Goal: Check status: Check status

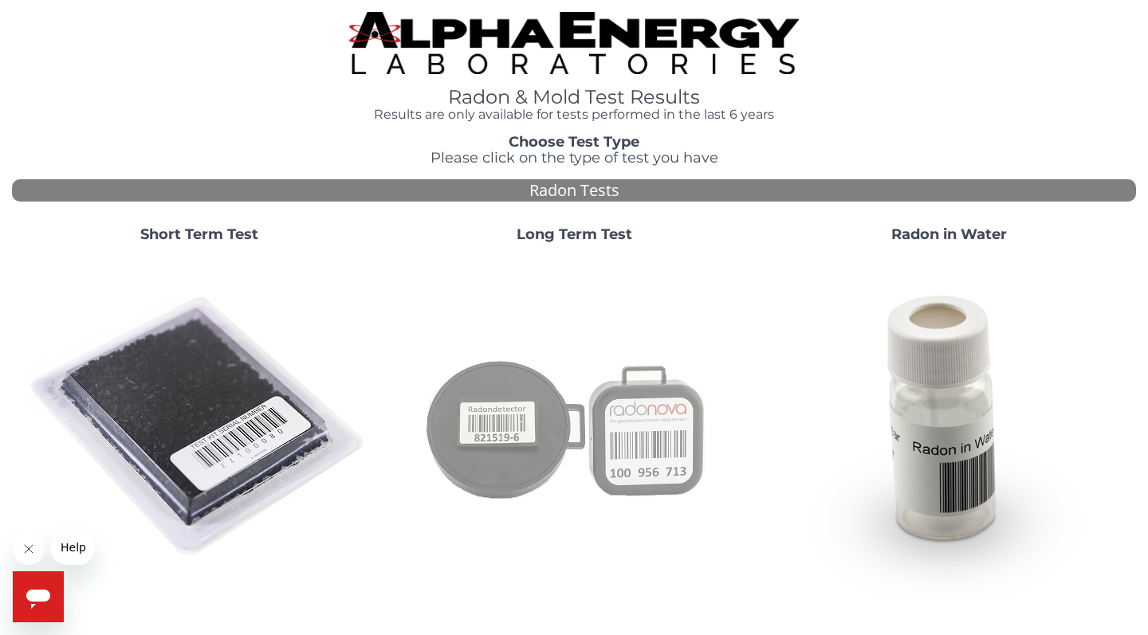
scroll to position [1, 0]
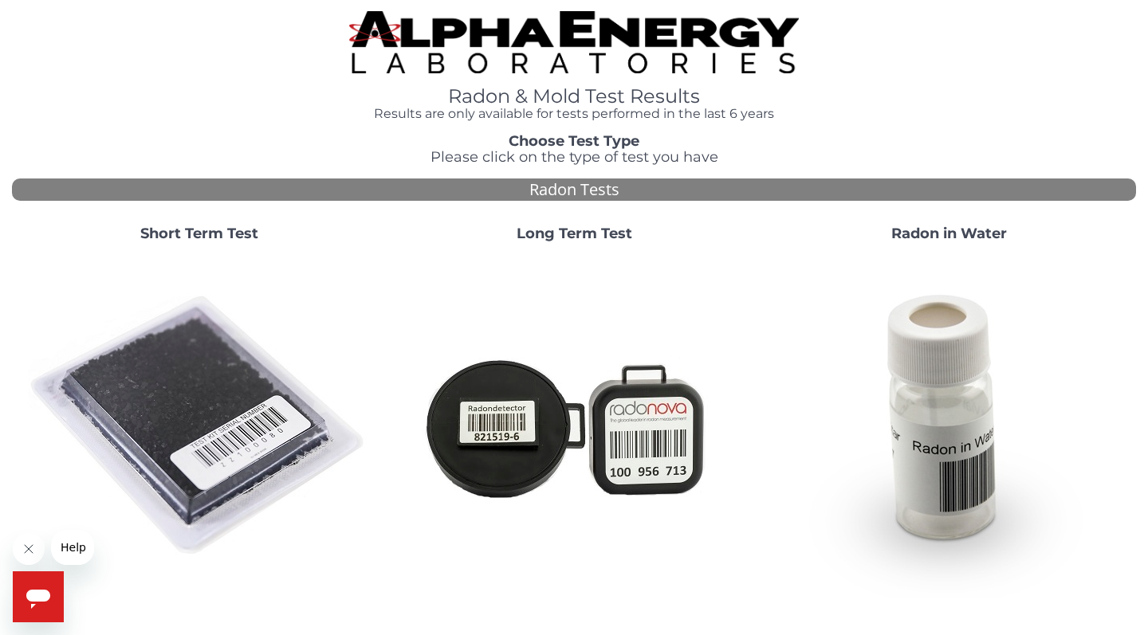
click at [219, 226] on strong "Short Term Test" at bounding box center [199, 234] width 118 height 18
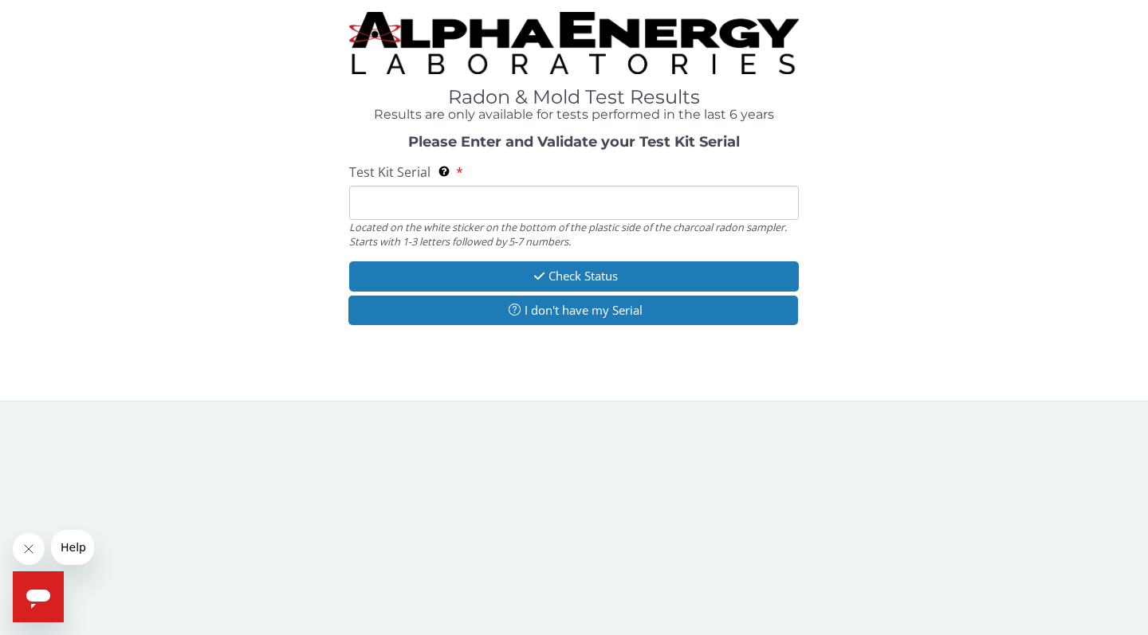
click at [403, 194] on input "Test Kit Serial Located on the white sticker on the bottom of the plastic side …" at bounding box center [573, 203] width 449 height 34
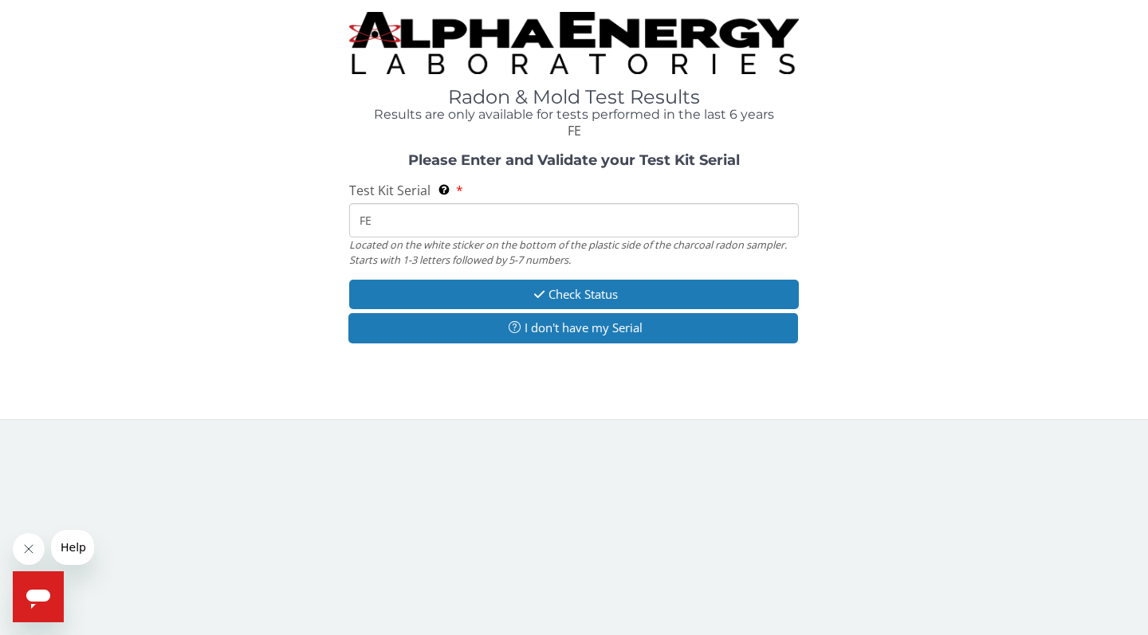
click at [357, 219] on input "FE" at bounding box center [573, 220] width 449 height 34
type input "E"
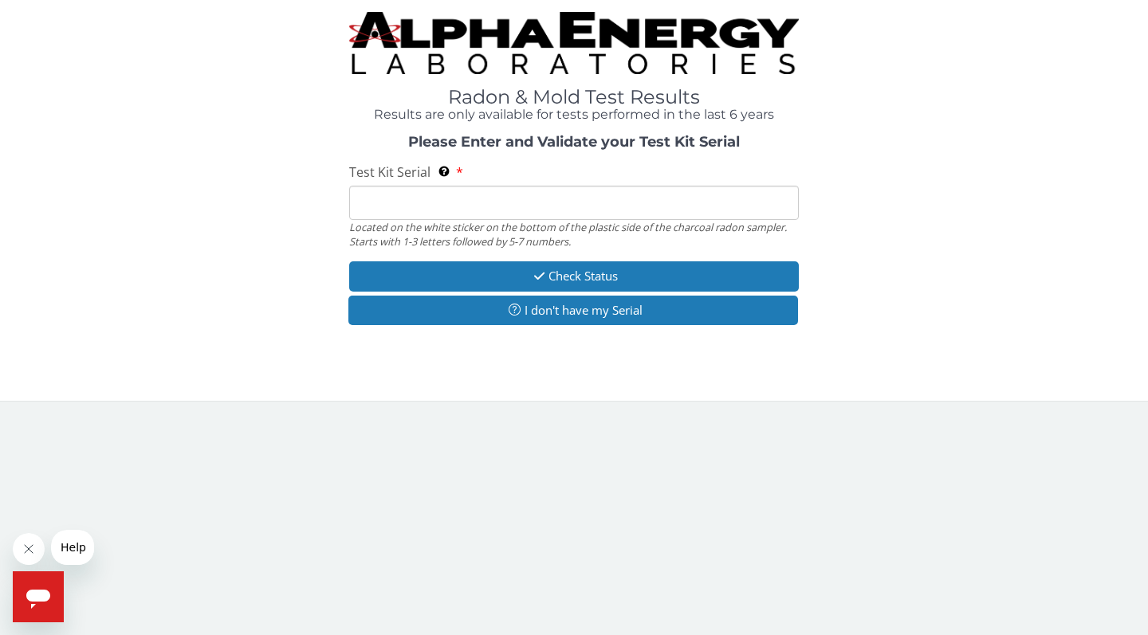
paste input "FE209460"
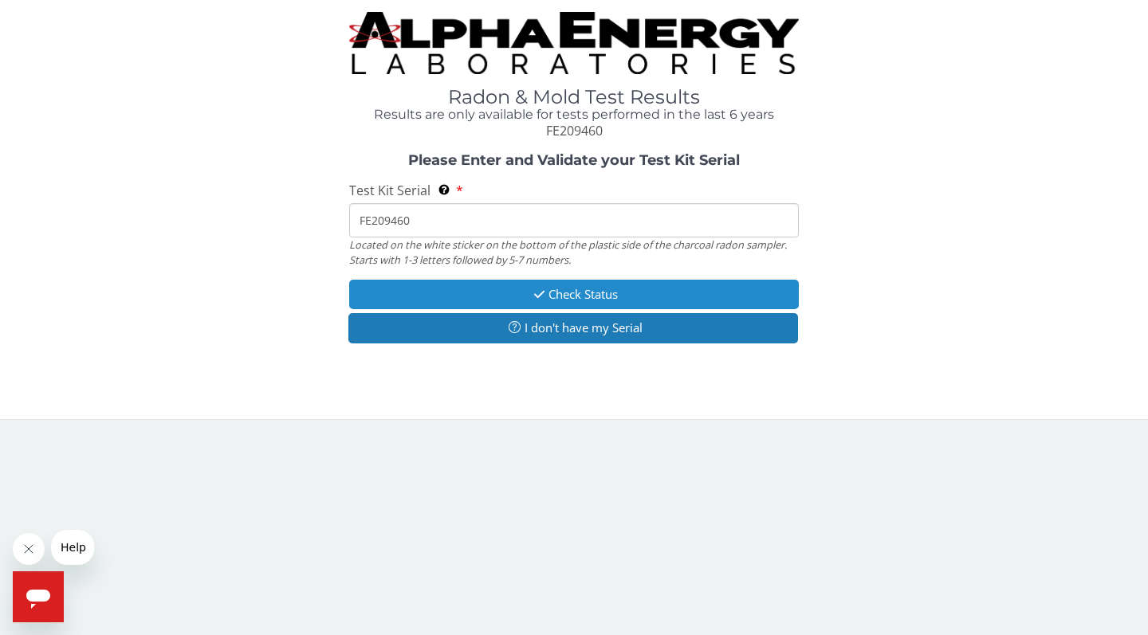
type input "FE209460"
click at [551, 294] on button "Check Status" at bounding box center [573, 294] width 449 height 29
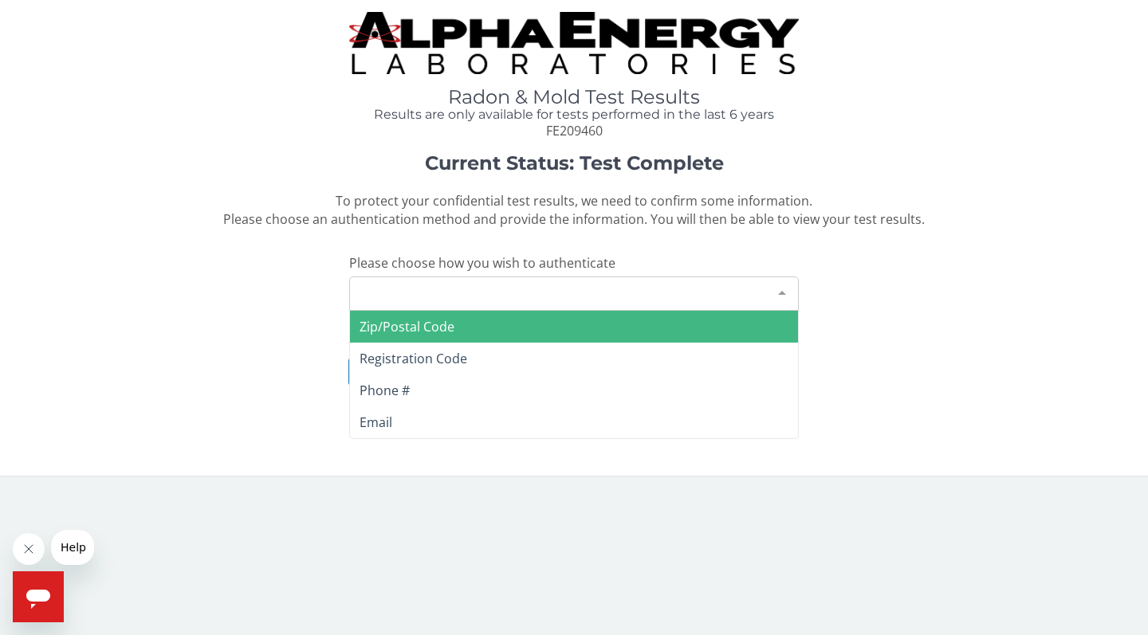
click at [779, 286] on div at bounding box center [782, 292] width 32 height 30
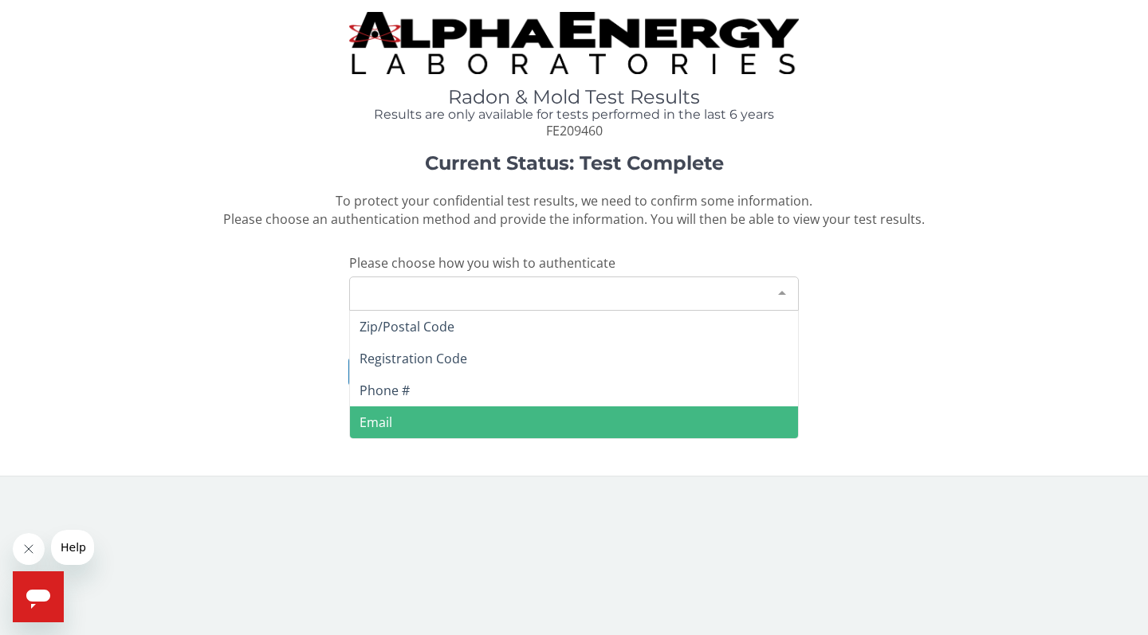
click at [396, 415] on span "Email" at bounding box center [574, 422] width 448 height 32
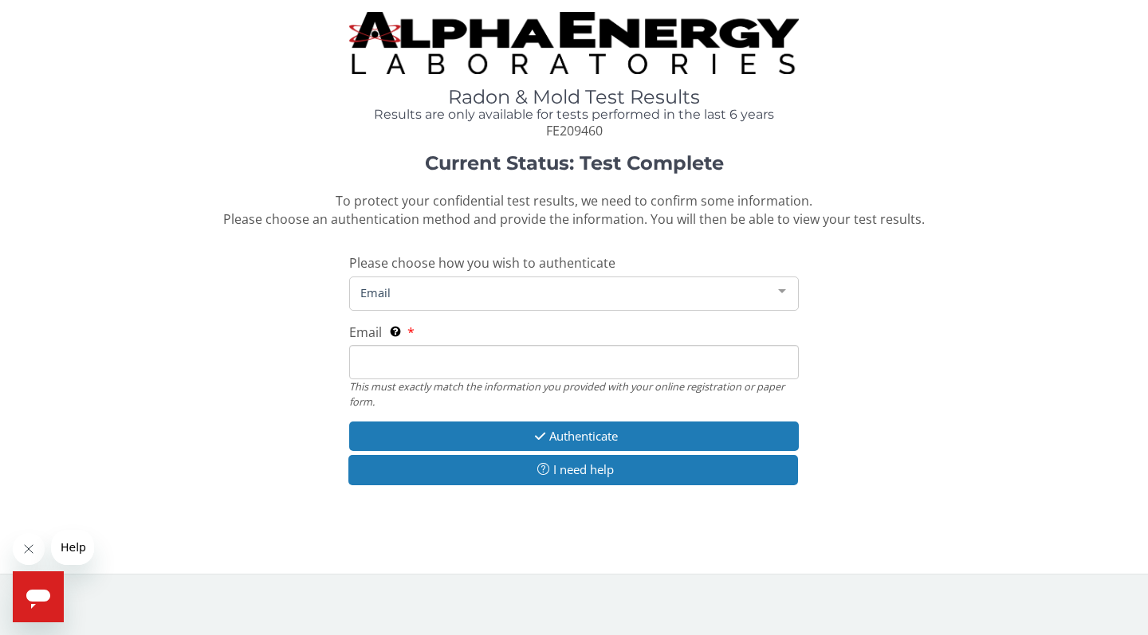
click at [393, 351] on input "Email This must exactly match the information you provided with your online reg…" at bounding box center [573, 362] width 449 height 34
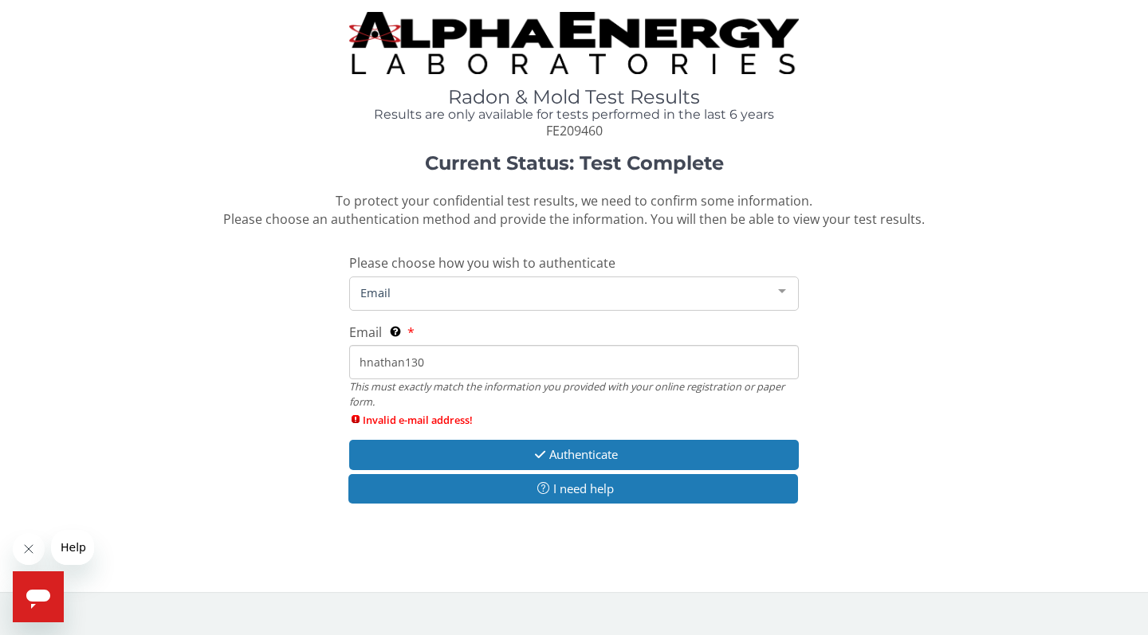
type input "[EMAIL_ADDRESS][DOMAIN_NAME]"
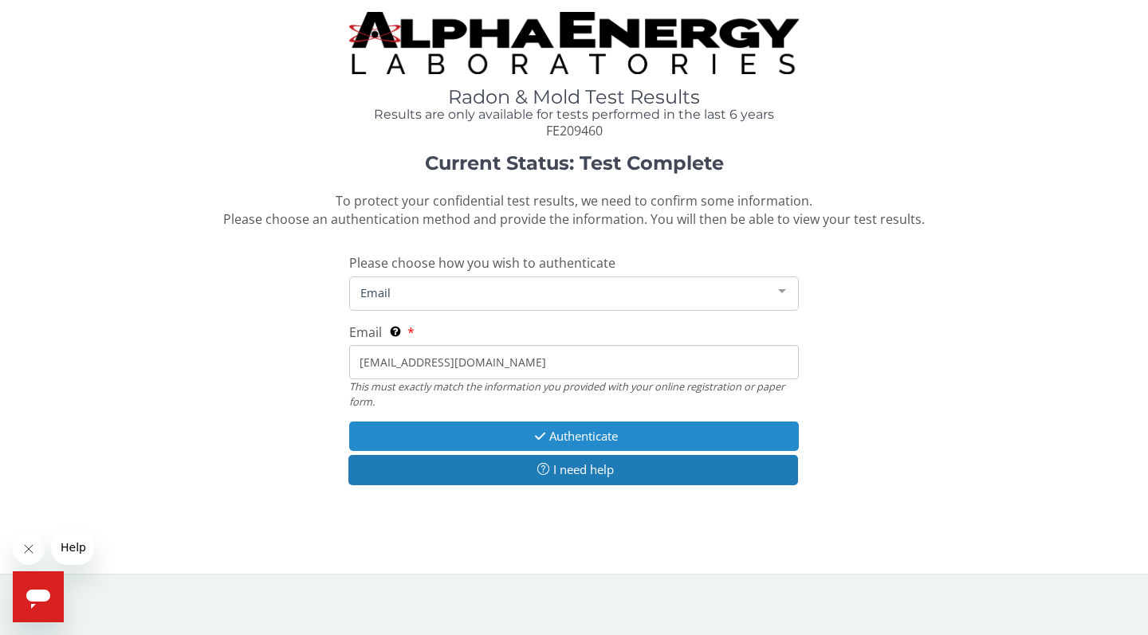
click at [584, 430] on button "Authenticate" at bounding box center [573, 436] width 449 height 29
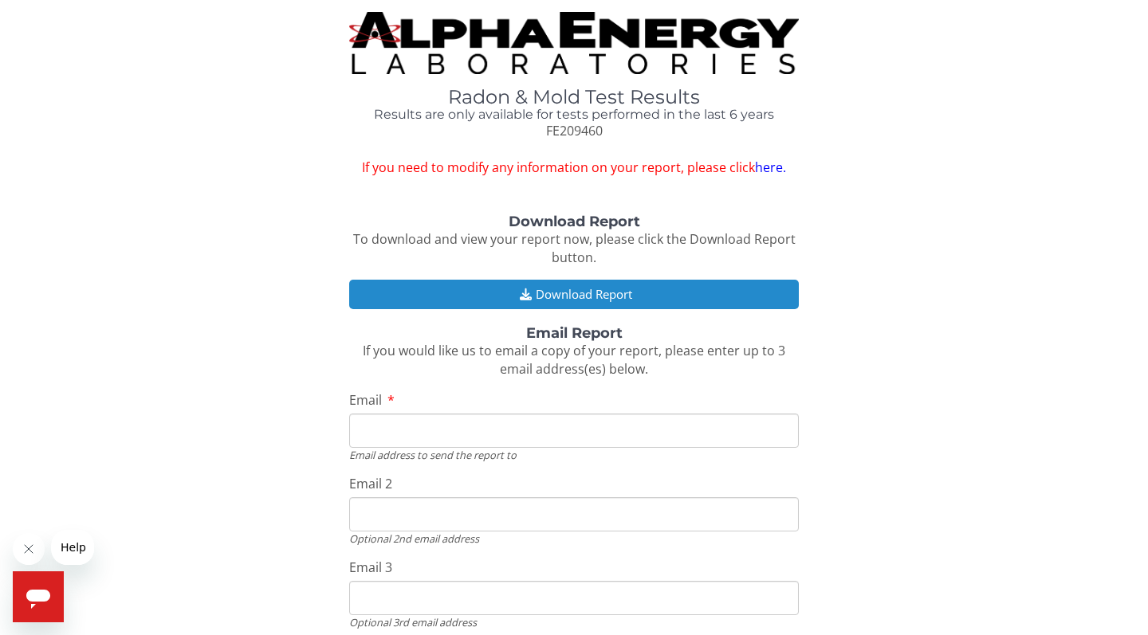
click at [559, 291] on button "Download Report" at bounding box center [573, 294] width 449 height 29
